Goal: Book appointment/travel/reservation

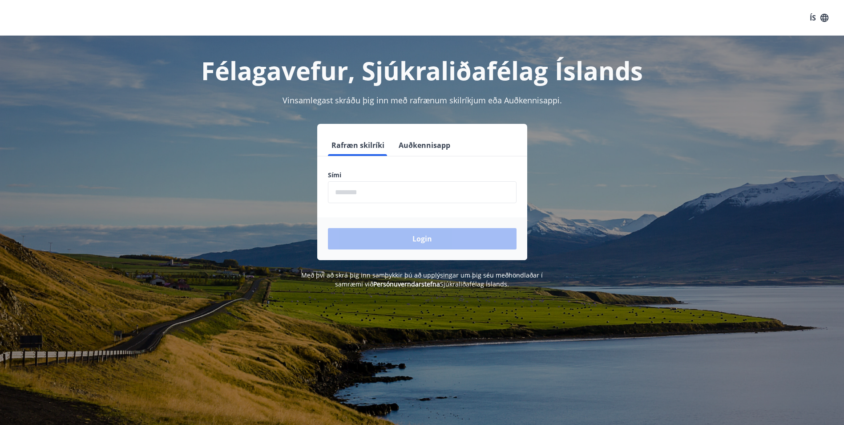
click at [415, 193] on input "phone" at bounding box center [422, 192] width 189 height 22
type input "********"
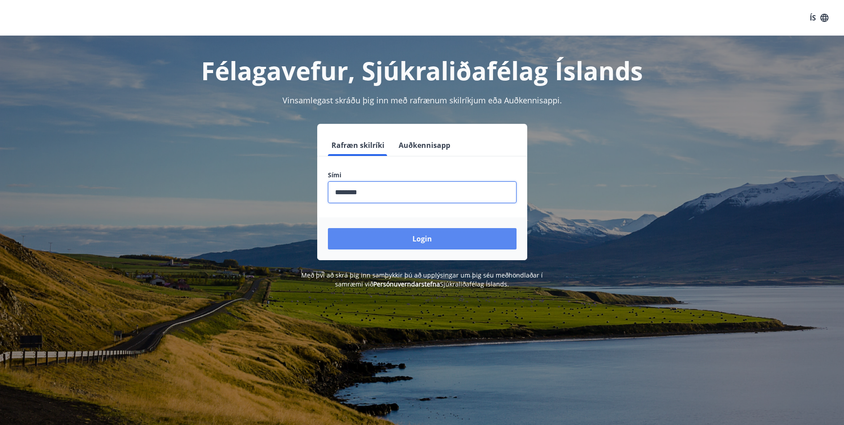
click at [405, 235] on button "Login" at bounding box center [422, 238] width 189 height 21
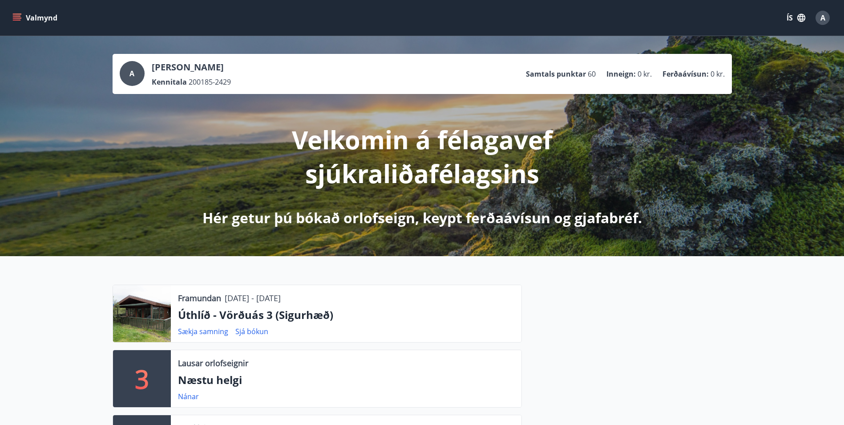
click at [15, 14] on icon "menu" at bounding box center [18, 14] width 10 height 1
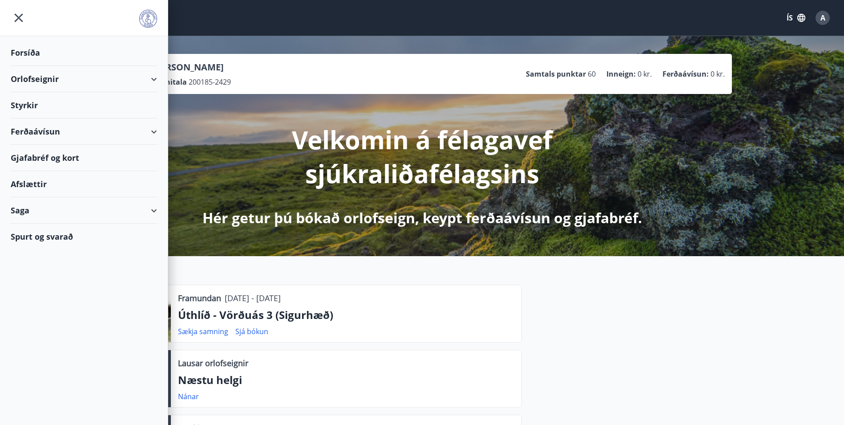
click at [155, 79] on div "Orlofseignir" at bounding box center [84, 79] width 146 height 26
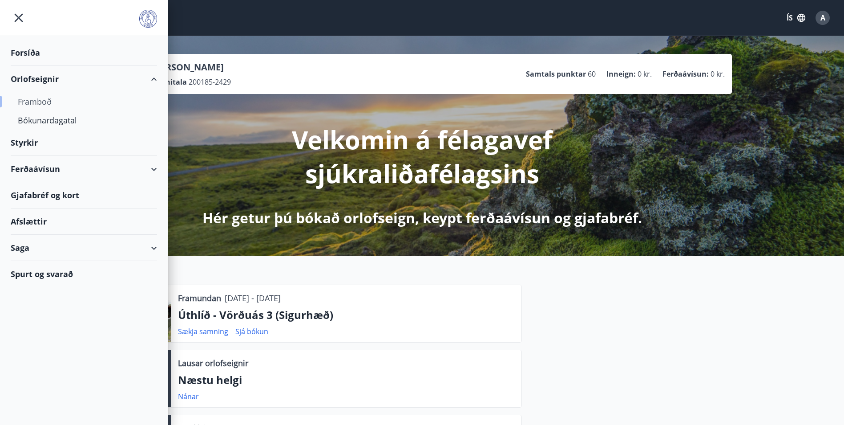
click at [43, 100] on div "Framboð" at bounding box center [84, 101] width 132 height 19
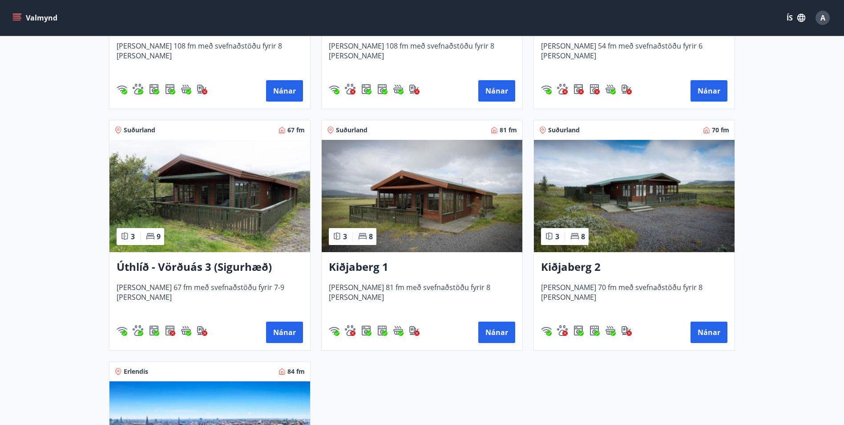
scroll to position [1335, 0]
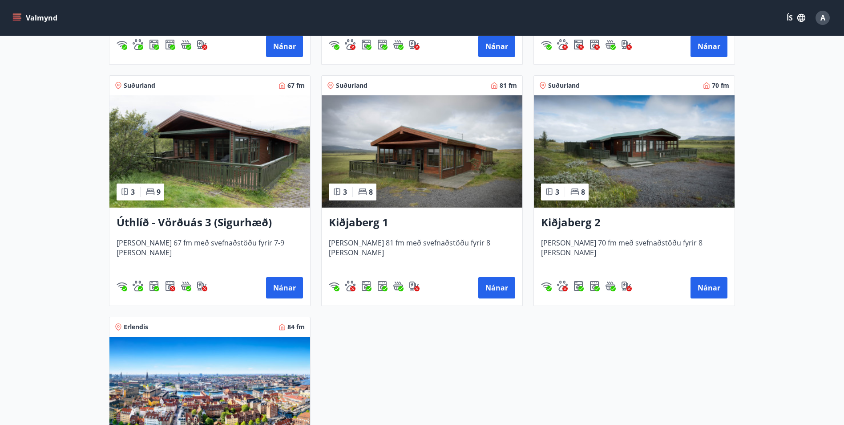
click at [238, 221] on h3 "Úthlíð - Vörðuás 3 (Sigurhæð)" at bounding box center [210, 223] width 187 height 16
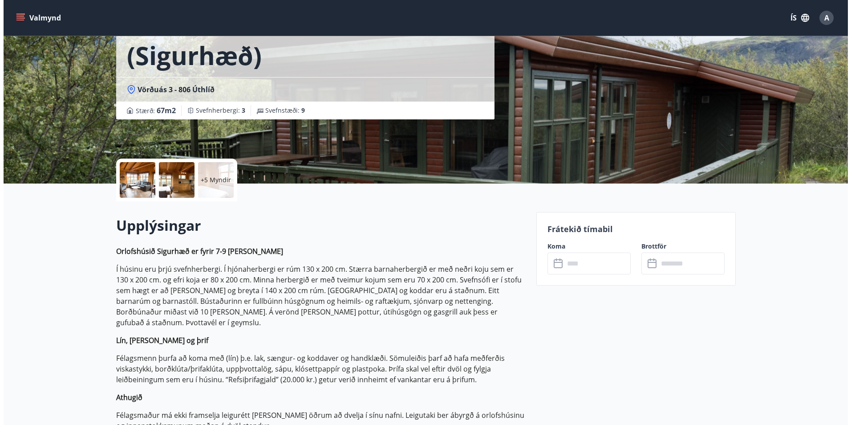
scroll to position [89, 0]
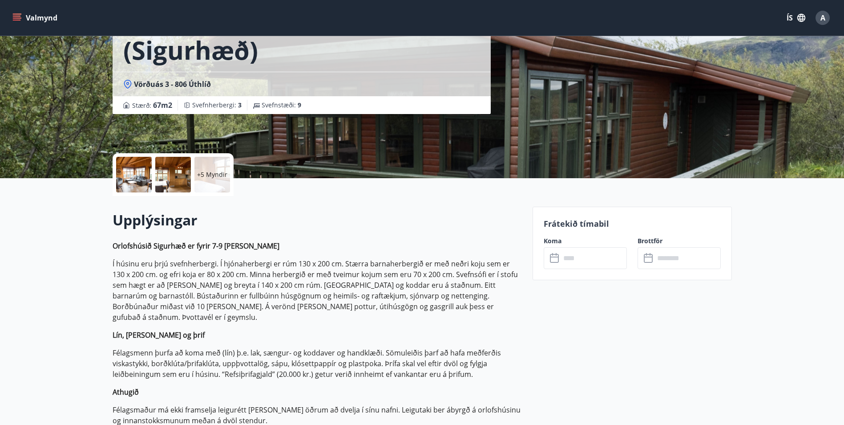
click at [134, 170] on div at bounding box center [134, 175] width 36 height 36
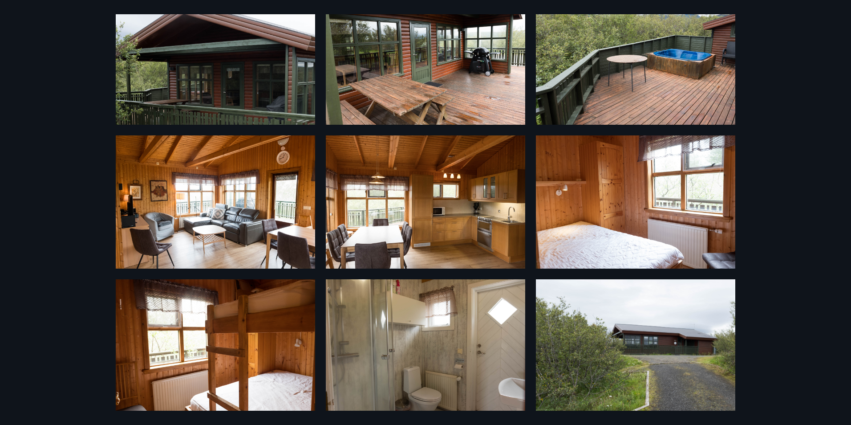
scroll to position [40, 0]
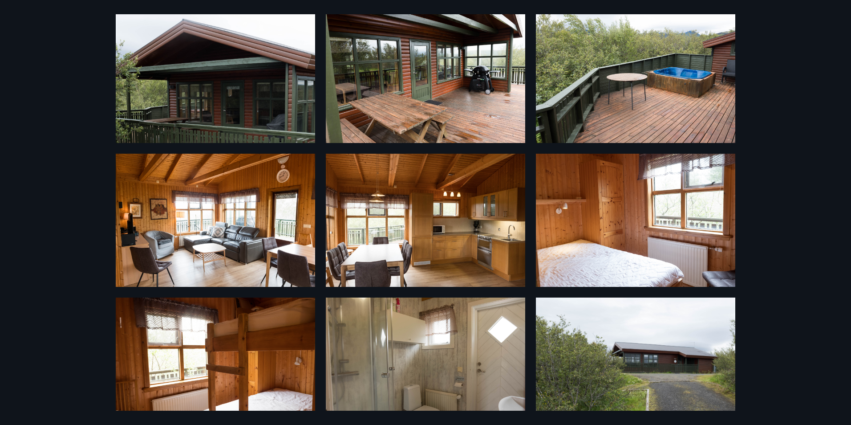
click at [639, 226] on img at bounding box center [635, 220] width 199 height 133
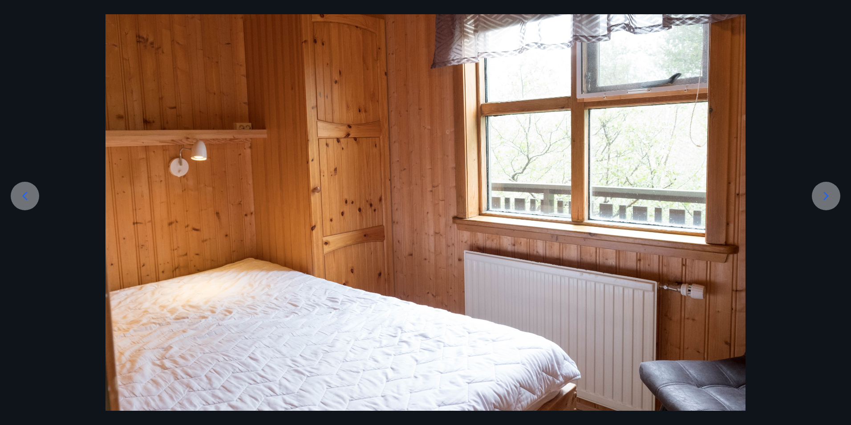
scroll to position [0, 0]
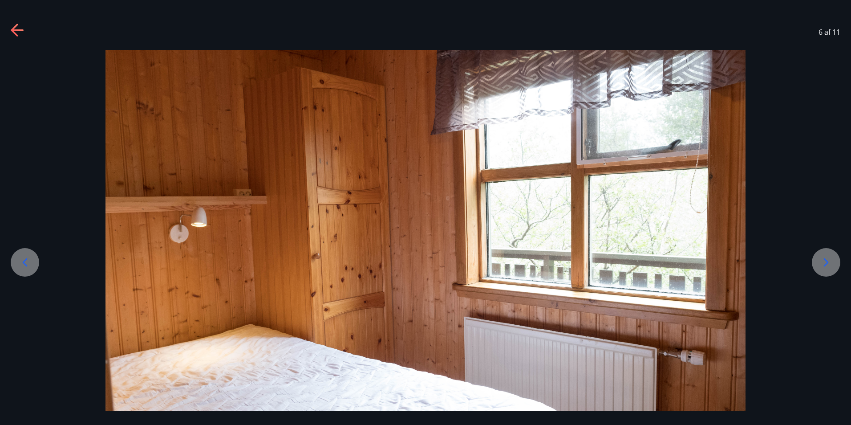
click at [14, 25] on icon at bounding box center [18, 31] width 14 height 14
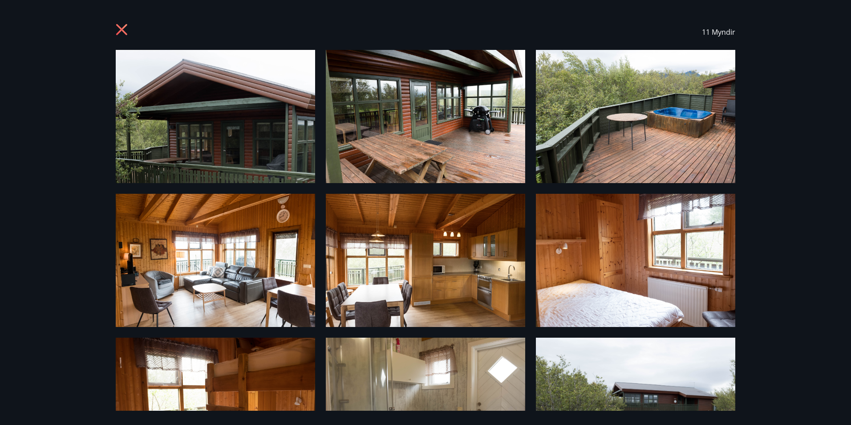
click at [123, 29] on icon at bounding box center [121, 29] width 11 height 11
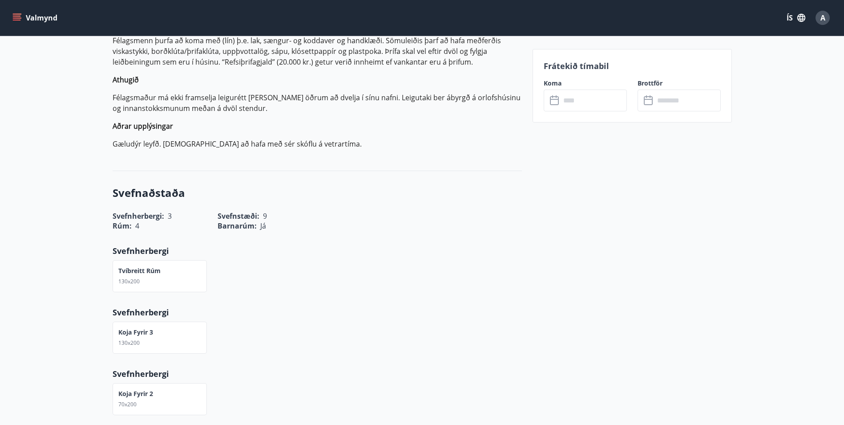
scroll to position [401, 0]
click at [15, 17] on icon "menu" at bounding box center [16, 17] width 9 height 9
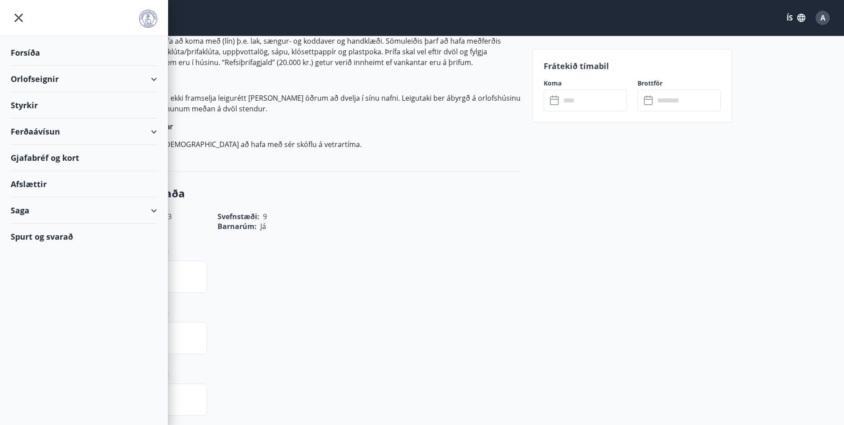
click at [152, 77] on div "Orlofseignir" at bounding box center [84, 79] width 146 height 26
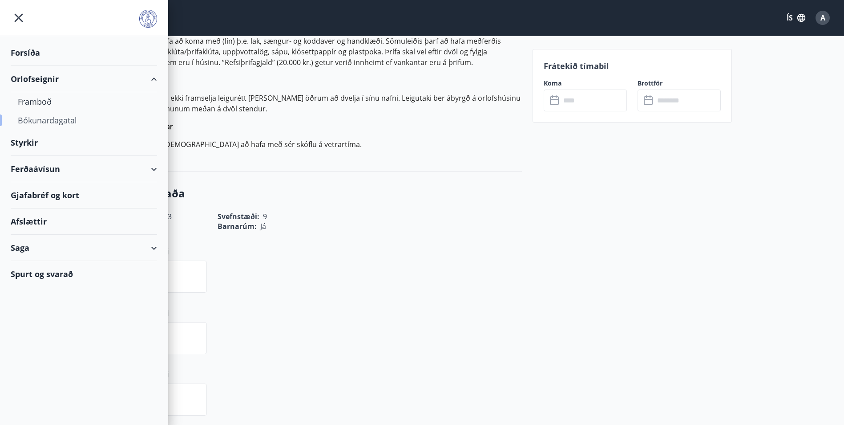
click at [47, 119] on div "Bókunardagatal" at bounding box center [84, 120] width 132 height 19
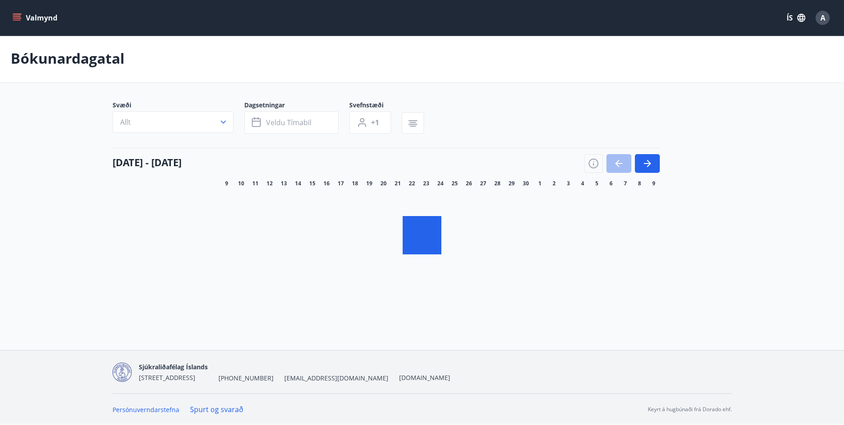
scroll to position [1, 0]
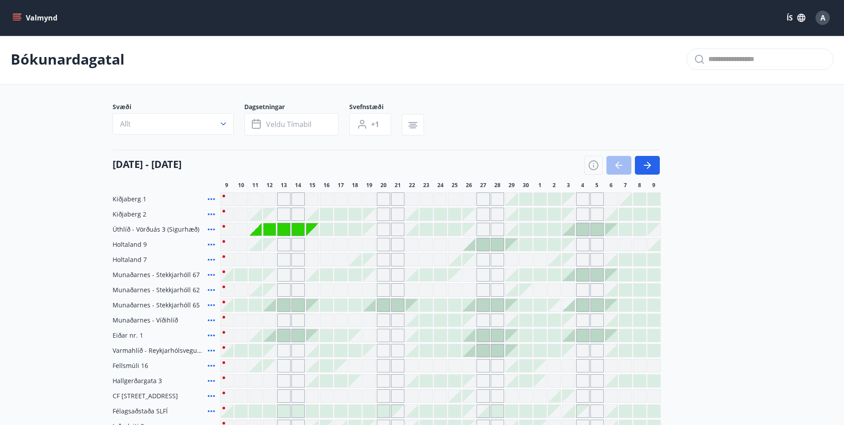
click at [292, 238] on div "Gráir dagar eru ekki bókanlegir" at bounding box center [298, 244] width 13 height 13
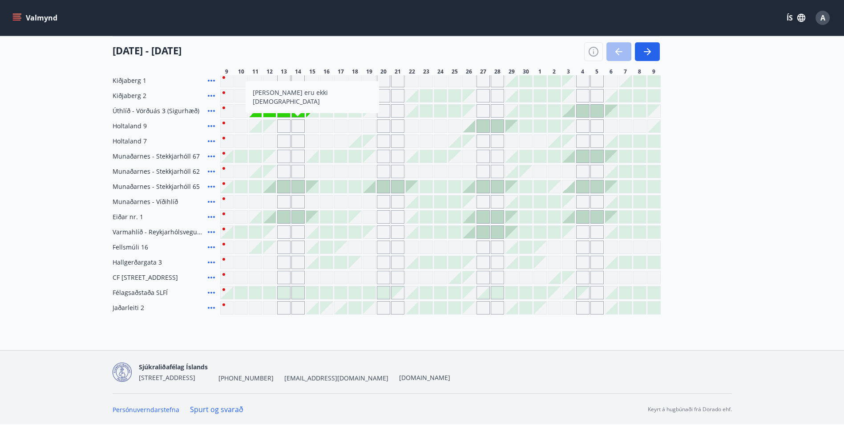
click at [706, 114] on div "Kiðjaberg 1 Kiðjaberg 2 Úthlíð - Vörðuás 3 (Sigurhæð) Holtaland 9 [PERSON_NAME]…" at bounding box center [423, 194] width 620 height 240
click at [256, 79] on div "Gráir dagar eru ekki bókanlegir" at bounding box center [255, 80] width 13 height 13
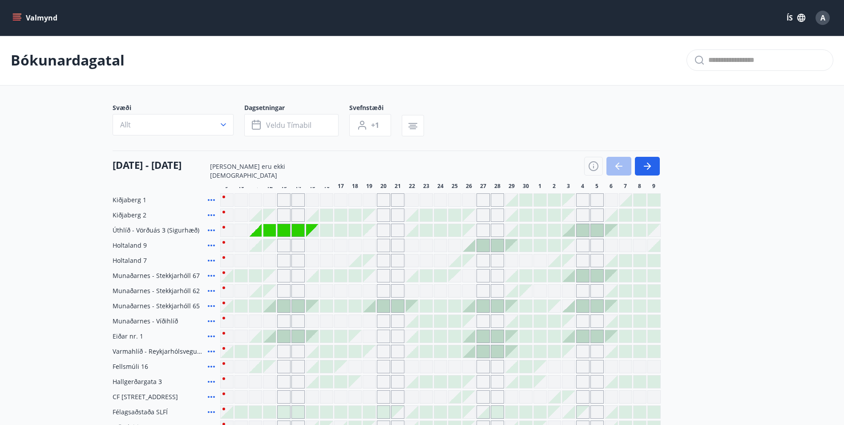
scroll to position [0, 0]
click at [303, 129] on span "Veldu tímabil" at bounding box center [288, 126] width 45 height 10
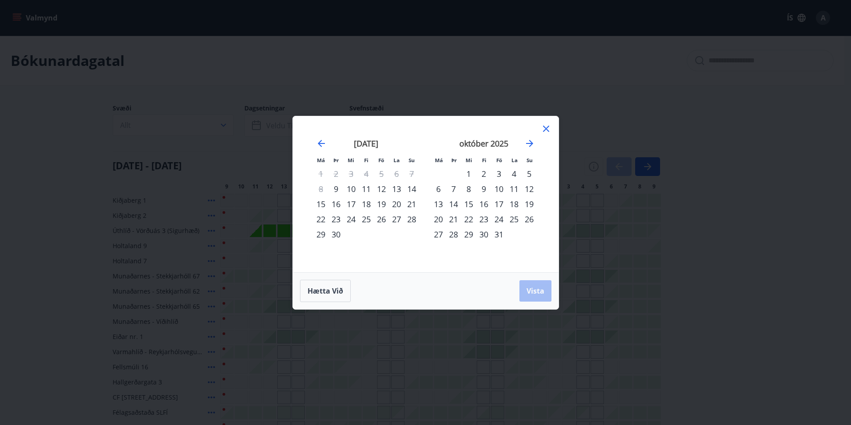
click at [365, 189] on div "11" at bounding box center [366, 188] width 15 height 15
click at [414, 187] on div "14" at bounding box center [411, 188] width 15 height 15
click at [535, 290] on span "Vista" at bounding box center [536, 291] width 18 height 10
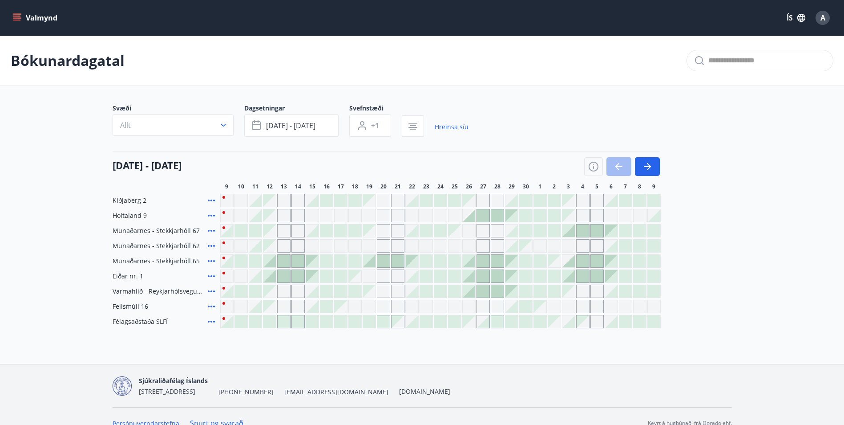
scroll to position [14, 0]
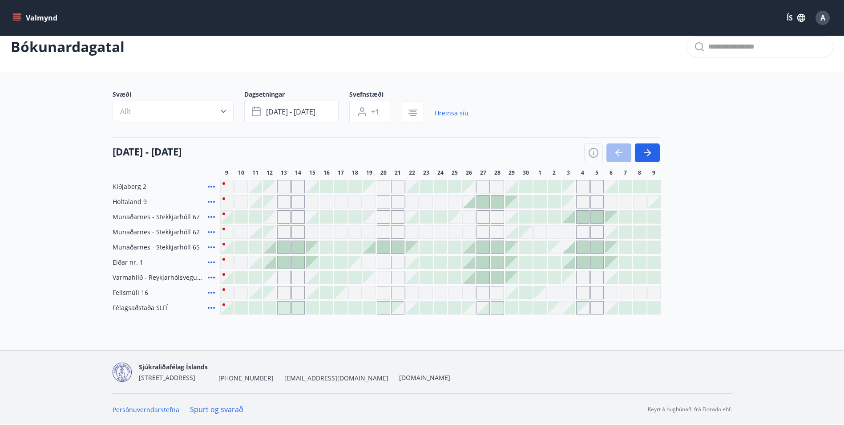
click at [259, 187] on div at bounding box center [255, 186] width 12 height 12
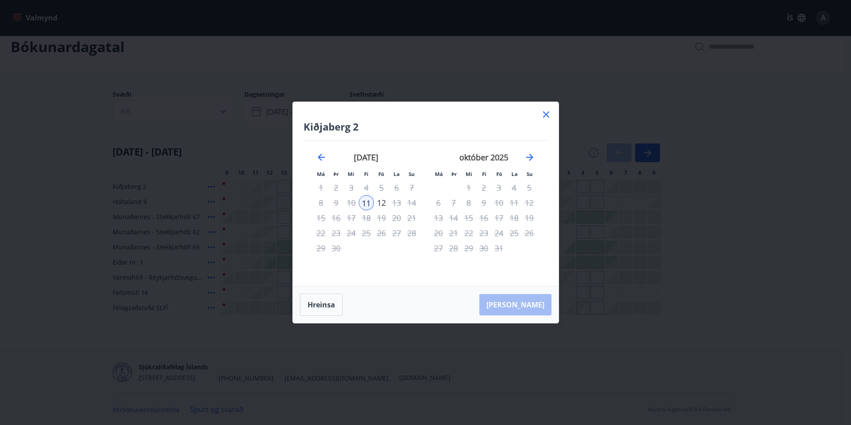
click at [545, 115] on icon at bounding box center [546, 114] width 6 height 6
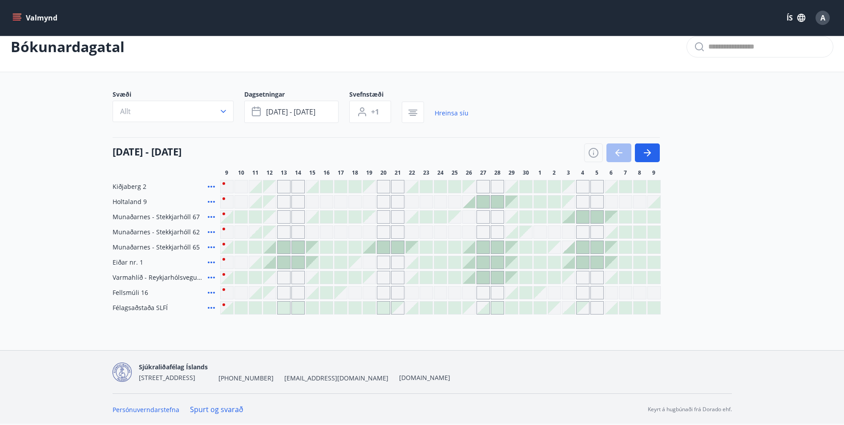
click at [256, 230] on div at bounding box center [255, 232] width 12 height 12
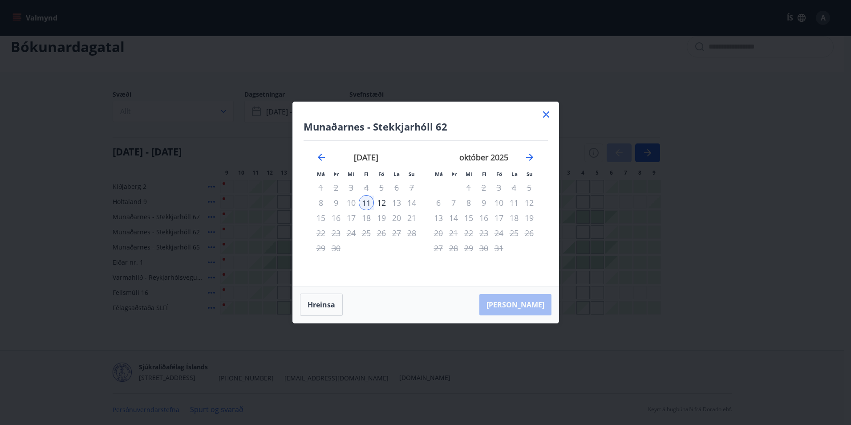
click at [546, 113] on icon at bounding box center [546, 114] width 11 height 11
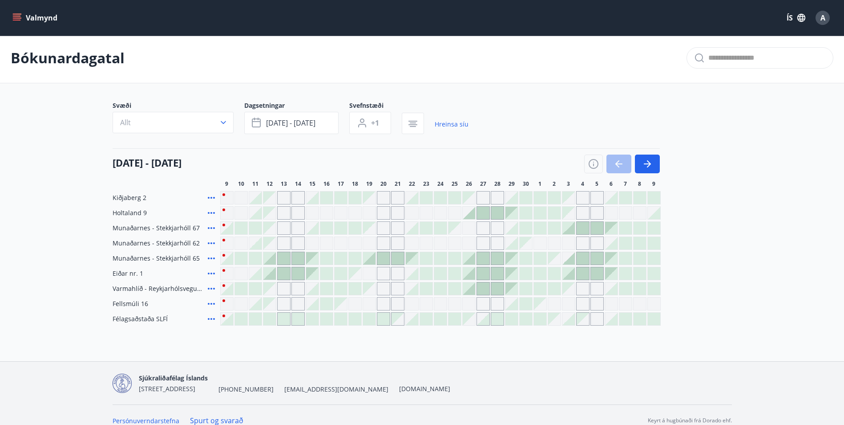
scroll to position [0, 0]
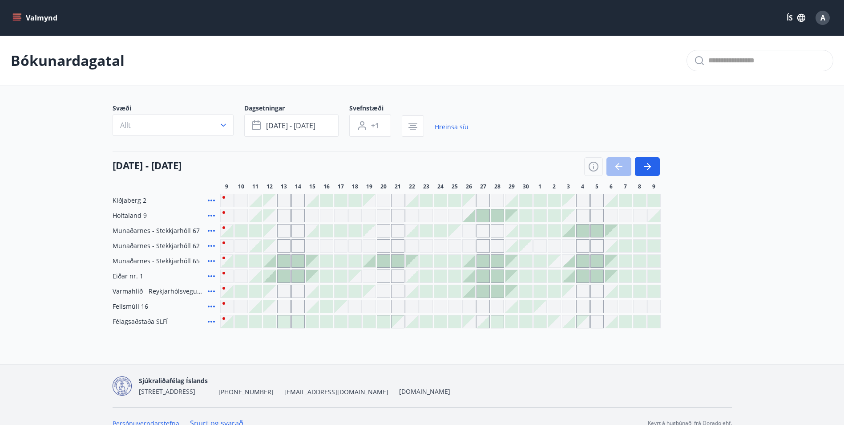
click at [19, 16] on icon "menu" at bounding box center [17, 16] width 8 height 1
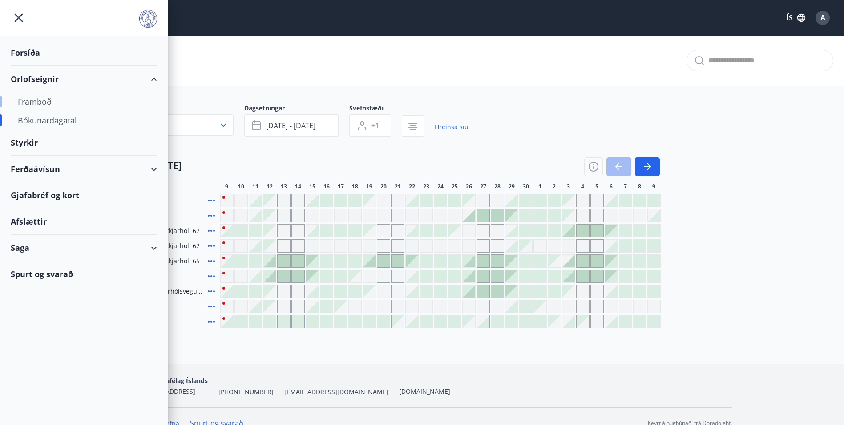
click at [41, 101] on div "Framboð" at bounding box center [84, 101] width 132 height 19
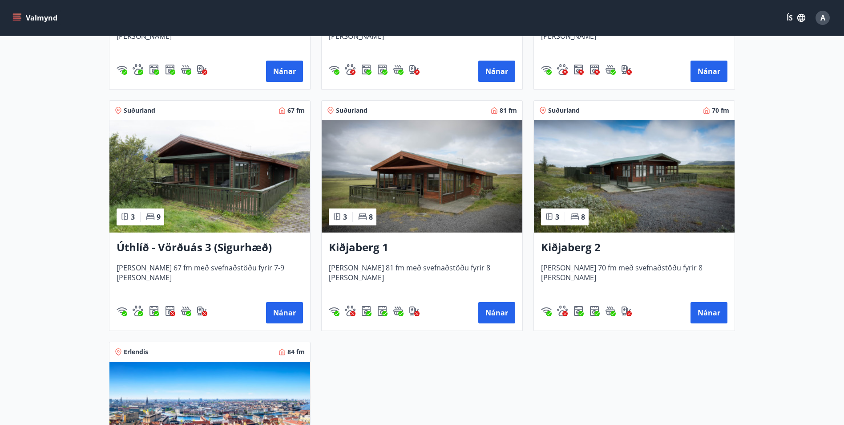
scroll to position [1317, 0]
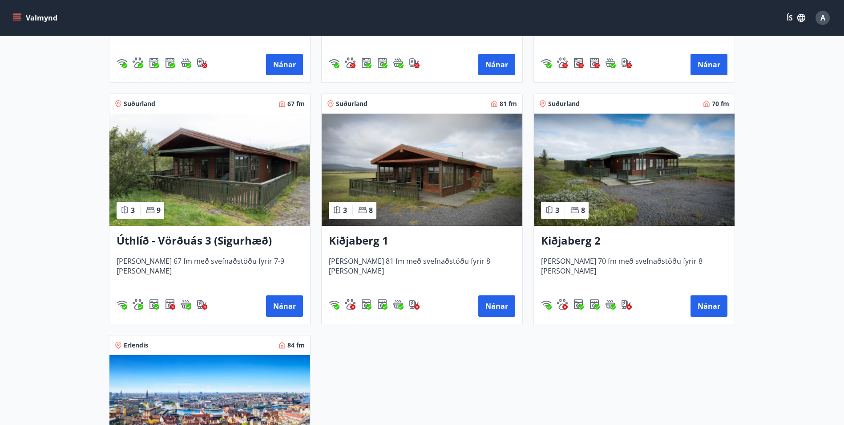
click at [194, 239] on h3 "Úthlíð - Vörðuás 3 (Sigurhæð)" at bounding box center [210, 241] width 187 height 16
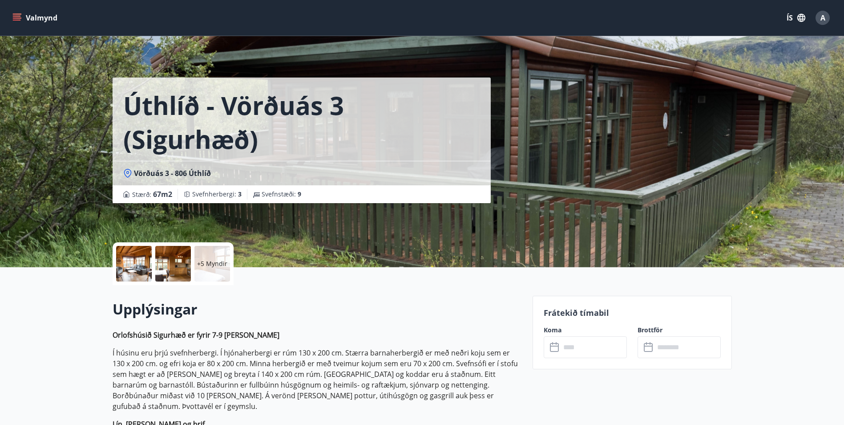
click at [214, 266] on p "+5 Myndir" at bounding box center [212, 263] width 30 height 9
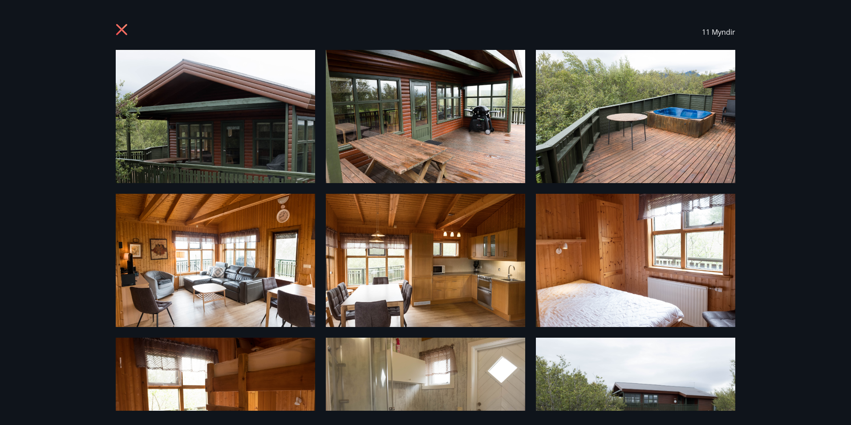
click at [122, 30] on icon at bounding box center [123, 31] width 14 height 14
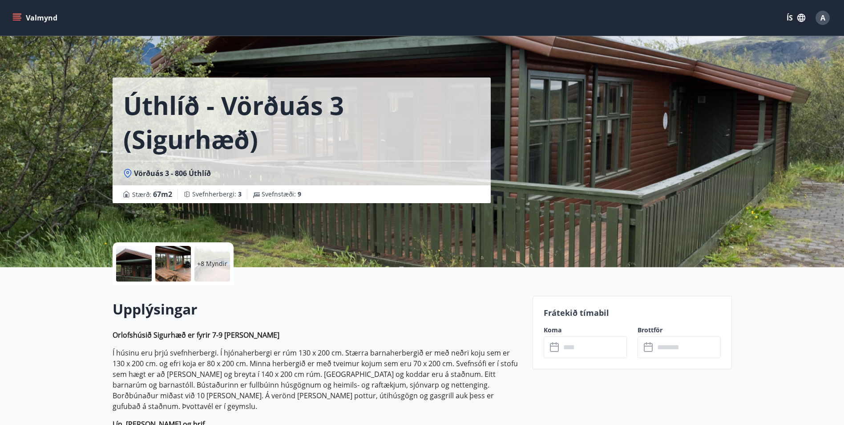
click at [15, 16] on icon "menu" at bounding box center [17, 16] width 8 height 1
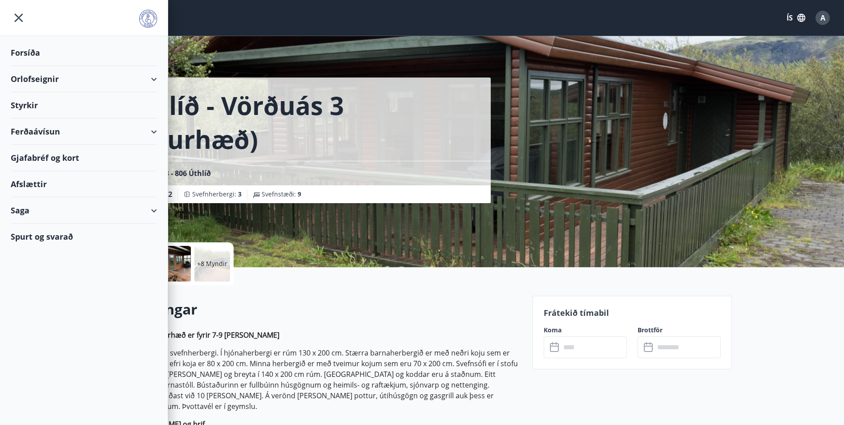
click at [154, 208] on div "Saga" at bounding box center [84, 210] width 146 height 26
drag, startPoint x: 154, startPoint y: 212, endPoint x: 150, endPoint y: 207, distance: 6.6
click at [152, 212] on div "Saga" at bounding box center [84, 210] width 146 height 26
